Goal: Transaction & Acquisition: Register for event/course

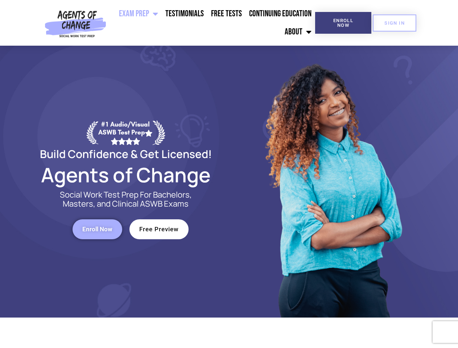
click at [229, 174] on div at bounding box center [332, 182] width 207 height 272
click at [212, 23] on ul "Exam Prep BSW Exam Prep: ASWB Bachelors Level Exam LMSW Exam Prep: ASWB Masters…" at bounding box center [212, 23] width 206 height 36
click at [343, 23] on span "Enroll Now" at bounding box center [343, 22] width 33 height 9
click at [395, 23] on span "SIGN IN" at bounding box center [395, 23] width 20 height 5
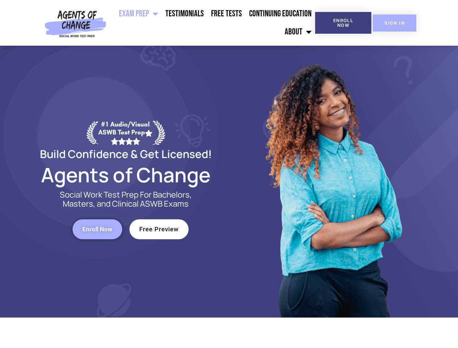
click at [395, 23] on span "SIGN IN" at bounding box center [395, 23] width 20 height 5
click at [97, 229] on span "Enroll Now" at bounding box center [97, 229] width 30 height 6
click at [159, 229] on span "Free Preview" at bounding box center [159, 229] width 40 height 6
